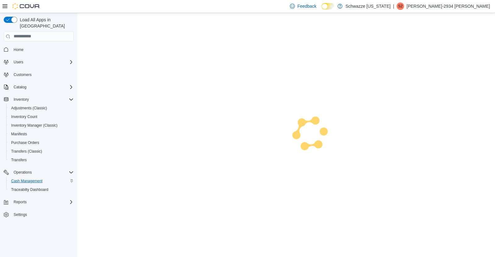
click at [23, 179] on span "Cash Management" at bounding box center [26, 181] width 31 height 5
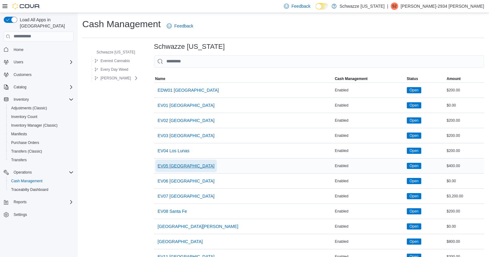
click at [171, 168] on span "EV05 [GEOGRAPHIC_DATA]" at bounding box center [186, 166] width 57 height 6
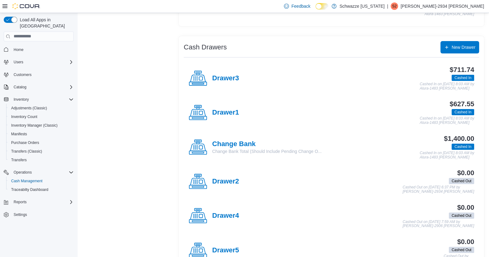
scroll to position [117, 0]
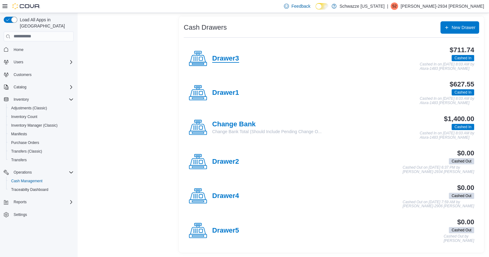
click at [233, 58] on h4 "Drawer3" at bounding box center [225, 59] width 27 height 8
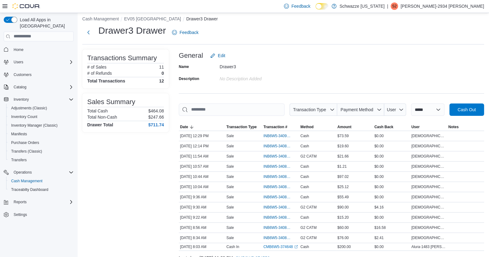
scroll to position [29, 0]
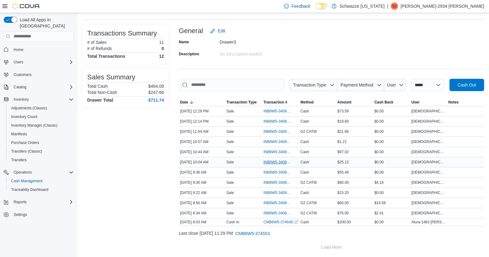
click at [280, 162] on span "INB6W5-3408490" at bounding box center [278, 162] width 28 height 5
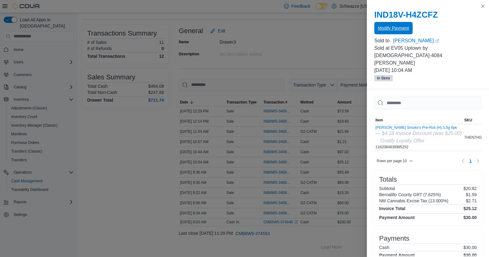
click at [397, 28] on span "Modify Payment" at bounding box center [393, 28] width 31 height 6
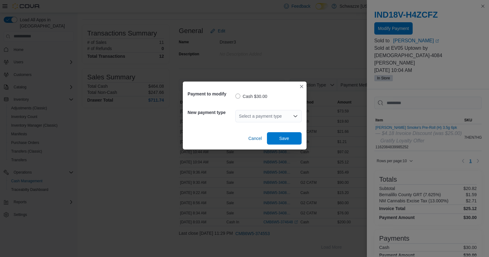
click at [297, 119] on div "Select a payment type" at bounding box center [269, 116] width 66 height 12
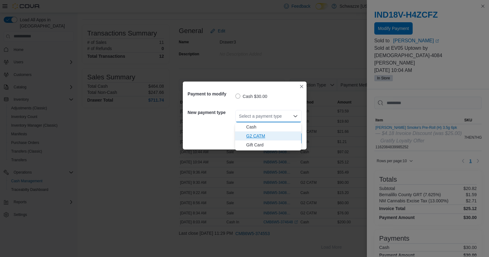
click at [275, 136] on span "G2 CATM" at bounding box center [271, 136] width 51 height 6
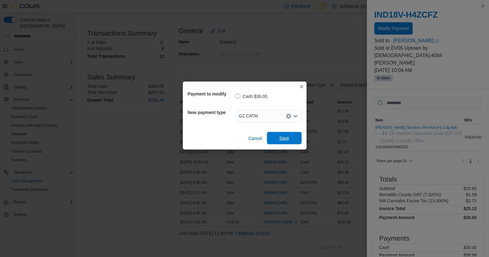
click at [288, 144] on span "Save" at bounding box center [284, 138] width 27 height 12
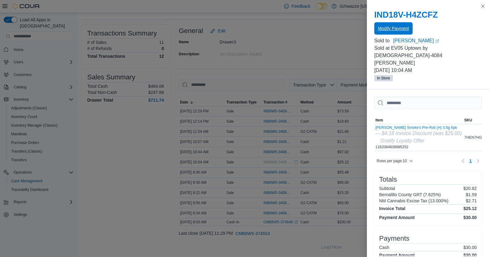
scroll to position [0, 0]
